Goal: Information Seeking & Learning: Check status

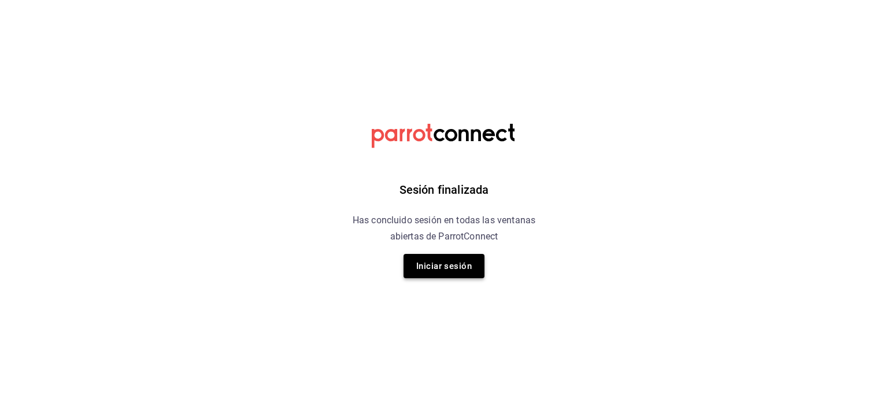
click at [441, 263] on button "Iniciar sesión" at bounding box center [443, 266] width 81 height 24
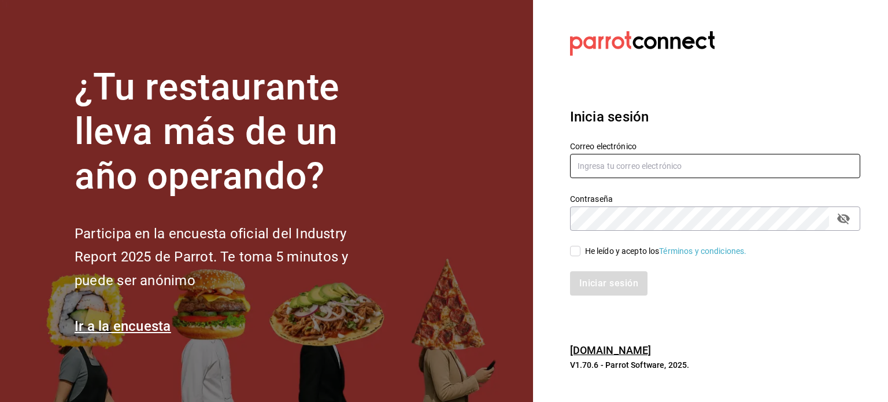
type input "[EMAIL_ADDRESS][DOMAIN_NAME]"
click at [587, 248] on div "He leído y acepto los Términos y condiciones." at bounding box center [666, 251] width 162 height 12
click at [580, 248] on input "He leído y acepto los Términos y condiciones." at bounding box center [575, 251] width 10 height 10
checkbox input "true"
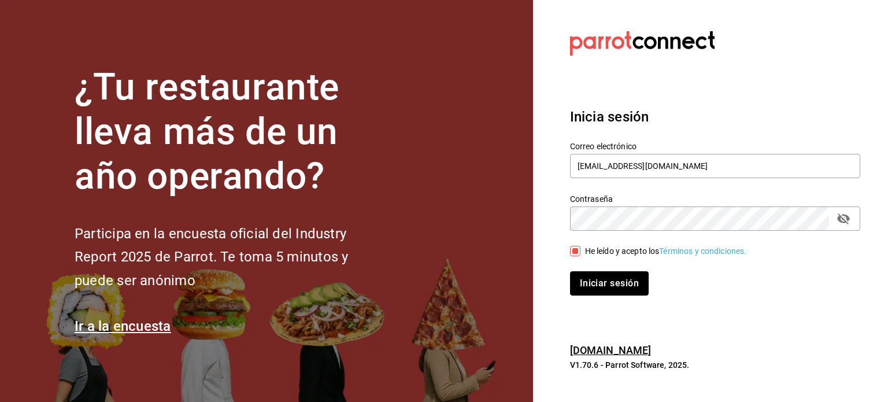
click at [593, 281] on button "Iniciar sesión" at bounding box center [609, 283] width 79 height 24
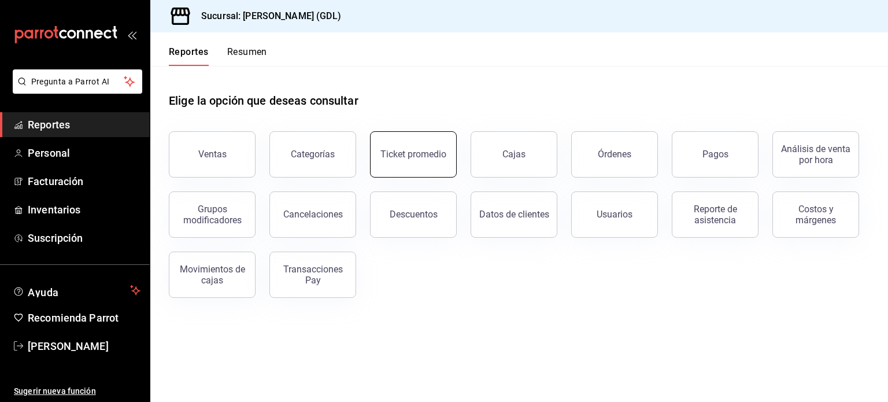
click at [376, 155] on button "Ticket promedio" at bounding box center [413, 154] width 87 height 46
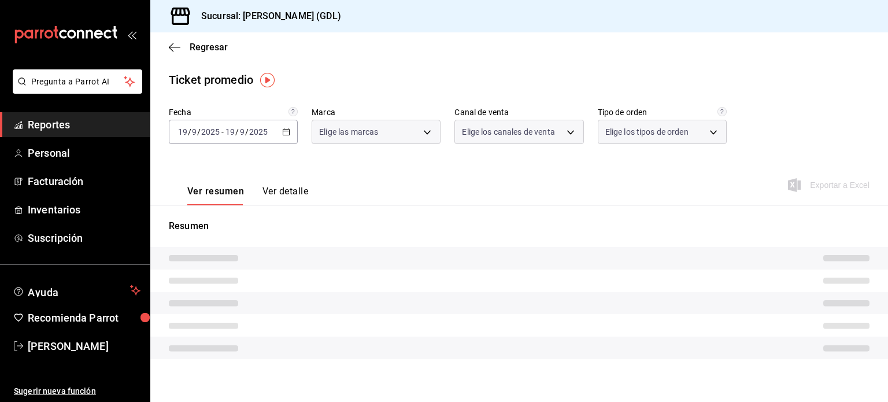
type input "c98b01ad-3431-465a-b391-fd370b6183a3"
type input "PARROT,UBER_EATS,RAPPI,DIDI_FOOD,ONLINE"
type input "5ecffce5-4264-4a64-9be0-877fe03393fb,864f8ddf-f8b3-4635-a869-96c2fe4116ec,b5d94…"
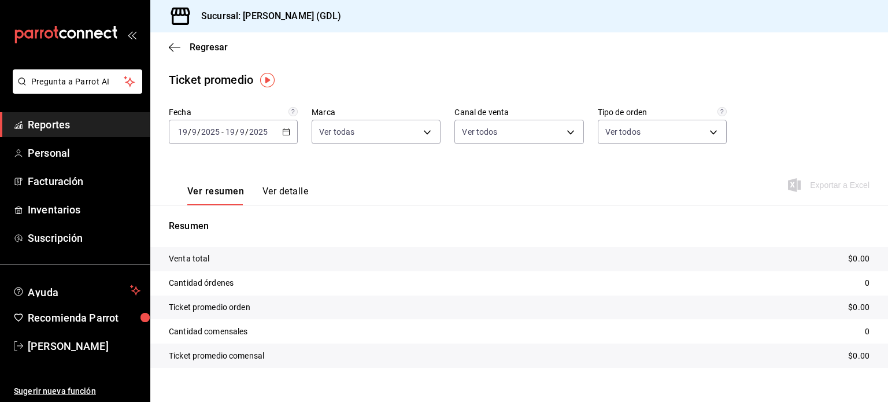
click at [282, 131] on icon "button" at bounding box center [286, 132] width 8 height 8
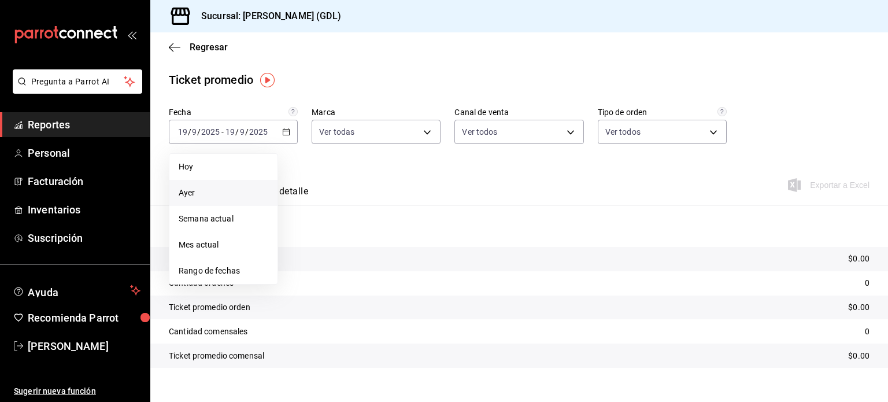
click at [221, 184] on li "Ayer" at bounding box center [223, 193] width 108 height 26
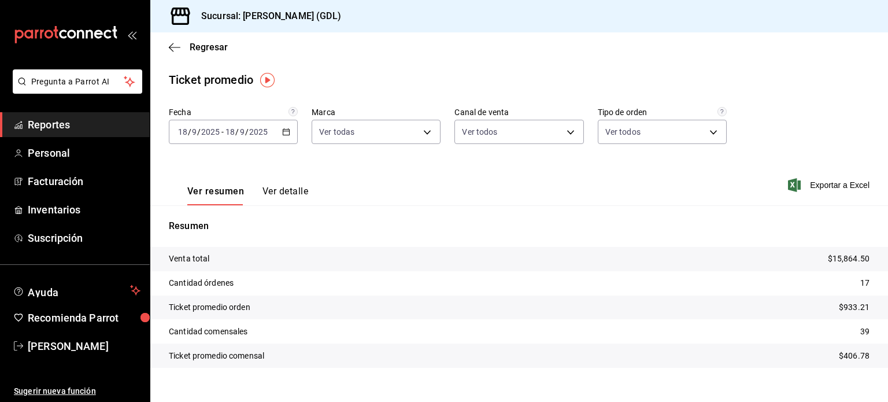
click at [246, 131] on span "/" at bounding box center [246, 131] width 3 height 9
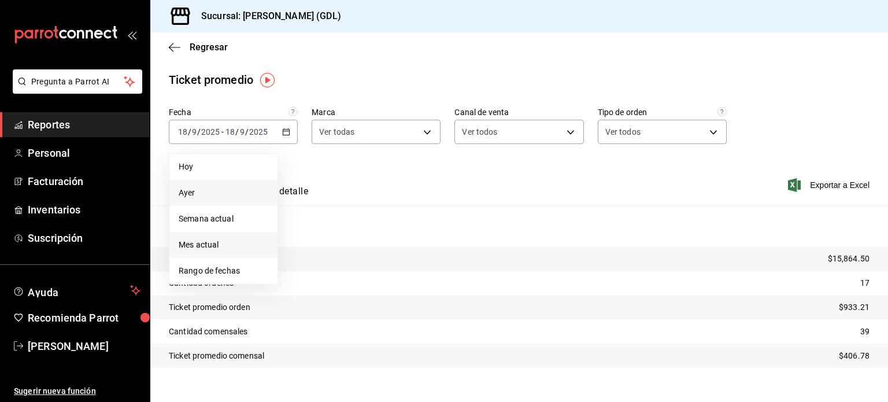
click at [228, 239] on span "Mes actual" at bounding box center [224, 245] width 90 height 12
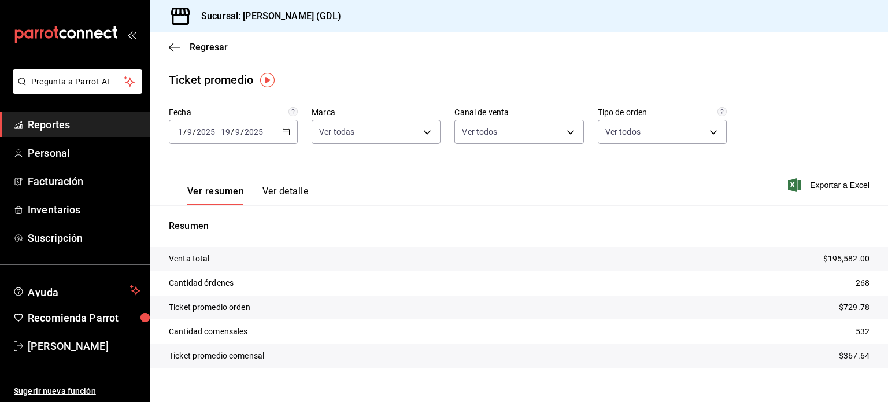
click at [862, 337] on tr "Cantidad comensales 532" at bounding box center [519, 331] width 738 height 24
click at [266, 129] on div "2025-09-01 1 / 9 / 2025 - 2025-09-19 19 / 9 / 2025" at bounding box center [233, 132] width 129 height 24
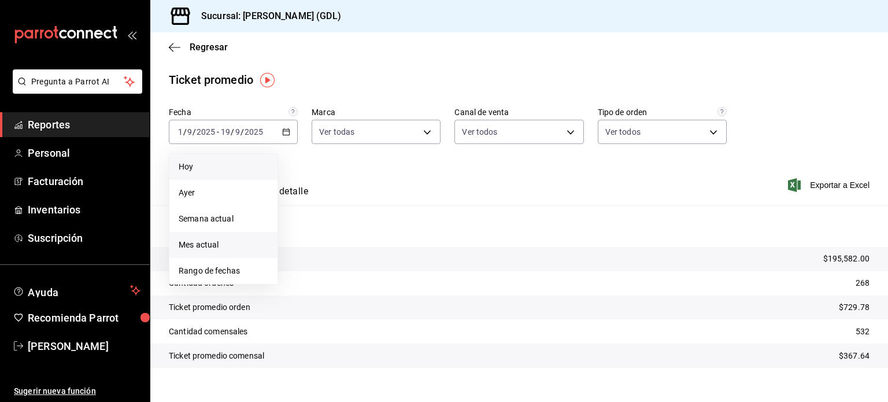
click at [236, 166] on span "Hoy" at bounding box center [224, 167] width 90 height 12
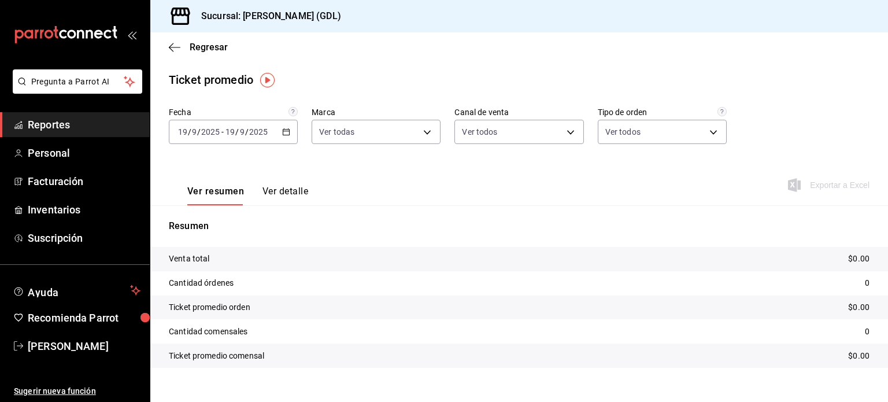
click at [222, 127] on div "2025-09-19 19 / 9 / 2025 - 2025-09-19 19 / 9 / 2025" at bounding box center [233, 132] width 129 height 24
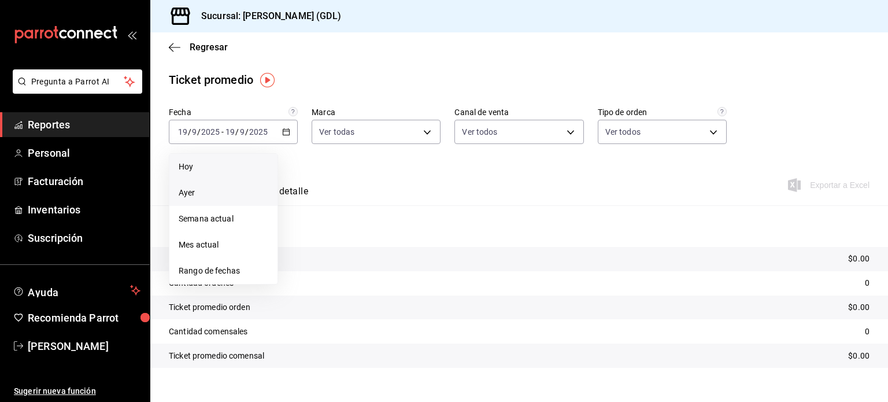
click at [225, 188] on span "Ayer" at bounding box center [224, 193] width 90 height 12
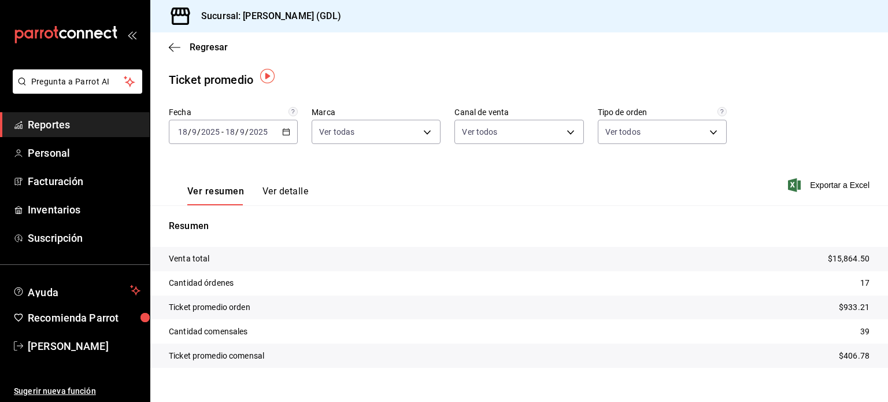
scroll to position [16, 0]
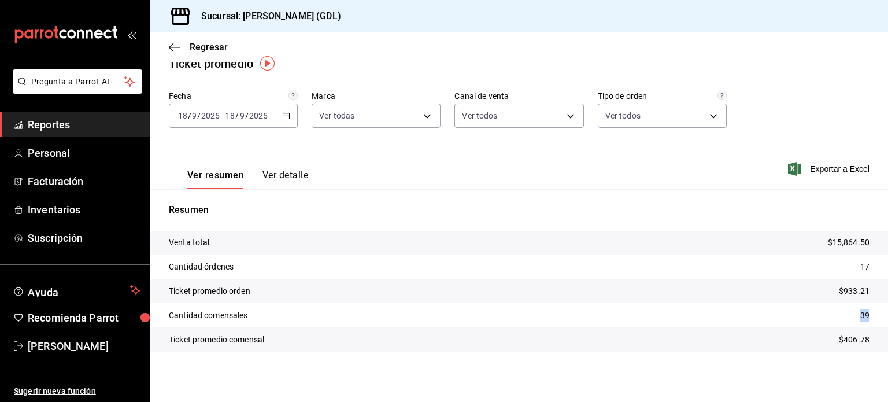
drag, startPoint x: 843, startPoint y: 317, endPoint x: 865, endPoint y: 317, distance: 22.0
click at [865, 317] on tr "Cantidad comensales 39" at bounding box center [519, 315] width 738 height 24
click at [865, 319] on tr "Cantidad comensales 39" at bounding box center [519, 315] width 738 height 24
drag, startPoint x: 865, startPoint y: 321, endPoint x: 860, endPoint y: 335, distance: 14.8
click at [860, 335] on tbody "Venta total $15,864.50 Cantidad órdenes 17 Ticket promedio orden $933.21 Cantid…" at bounding box center [519, 291] width 738 height 121
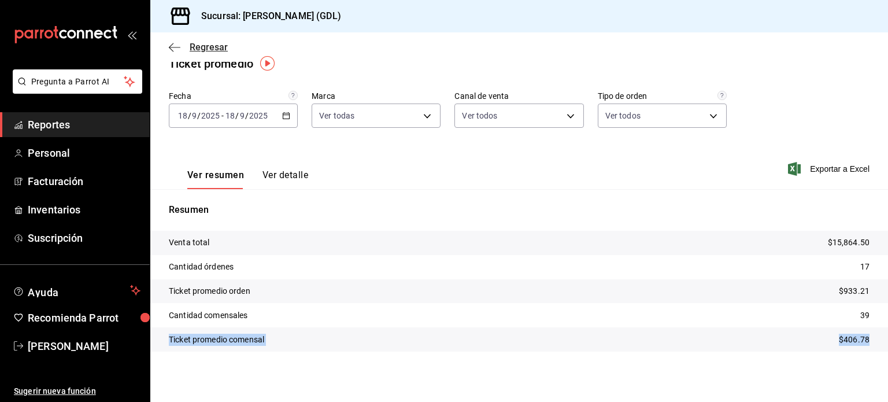
click at [171, 46] on icon "button" at bounding box center [175, 47] width 12 height 10
